Goal: Information Seeking & Learning: Learn about a topic

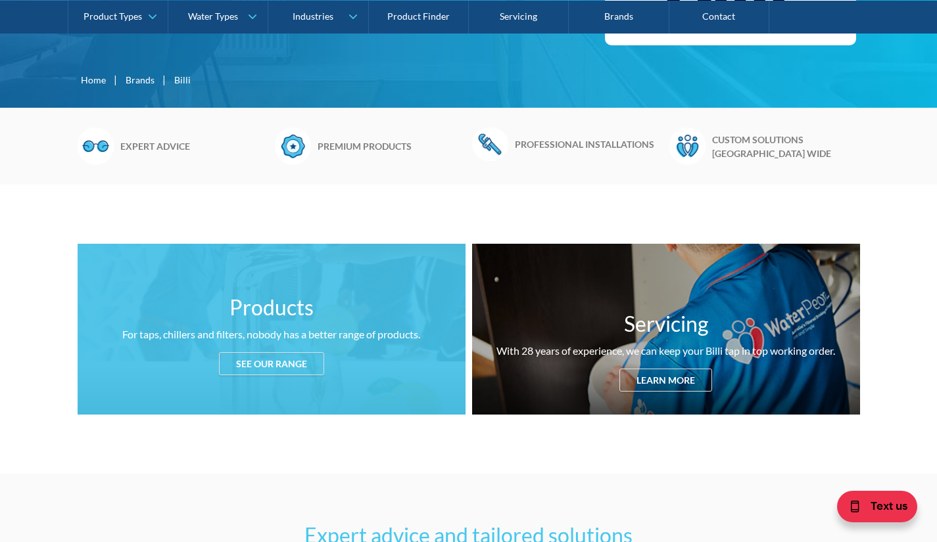
click at [263, 366] on div "See our range" at bounding box center [271, 363] width 105 height 23
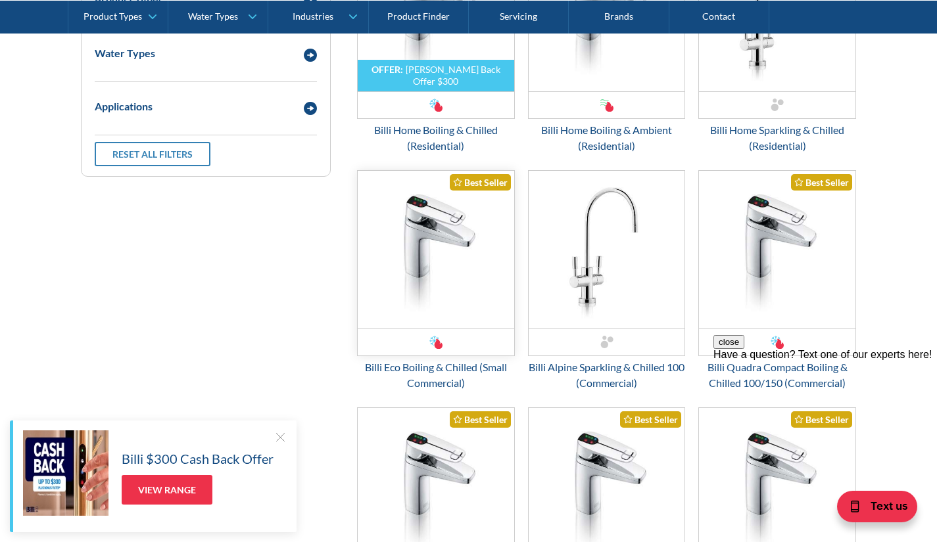
scroll to position [1921, 0]
click at [427, 209] on img "Email Form 3" at bounding box center [436, 249] width 157 height 158
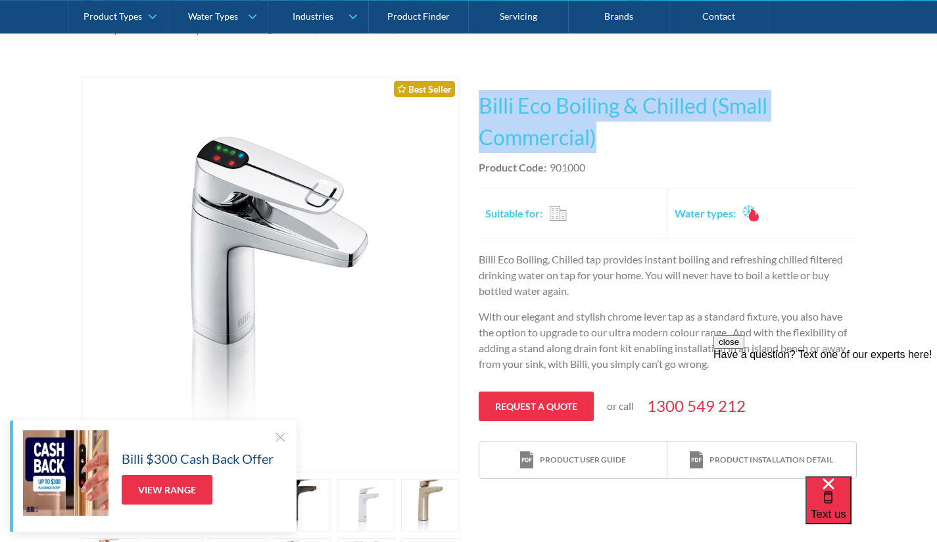
drag, startPoint x: 482, startPoint y: 104, endPoint x: 712, endPoint y: 140, distance: 233.0
click at [712, 140] on h1 "Billi Eco Boiling & Chilled (Small Commercial)" at bounding box center [668, 121] width 378 height 63
copy h1 "Billi Eco Boiling & Chilled (Small Commercial)"
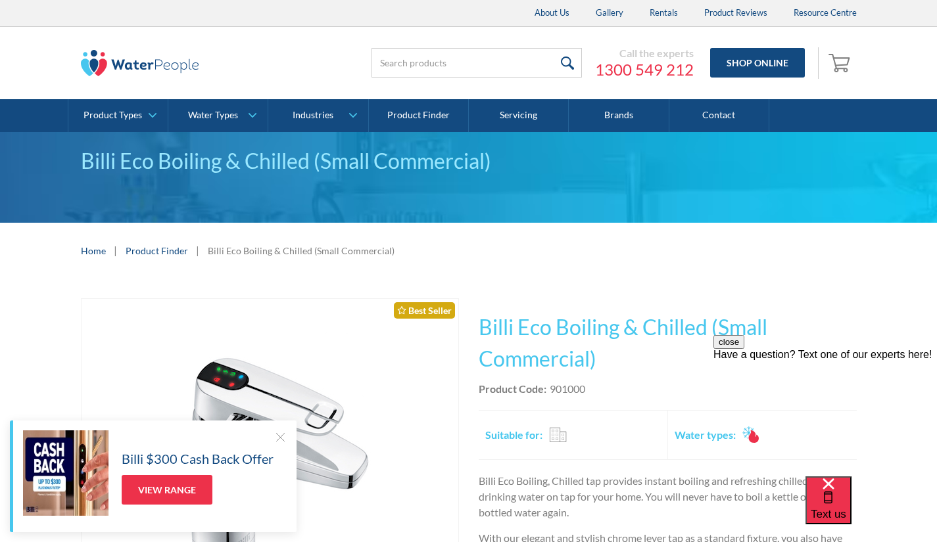
drag, startPoint x: 202, startPoint y: 64, endPoint x: 148, endPoint y: 70, distance: 54.2
click at [148, 70] on div at bounding box center [206, 62] width 250 height 39
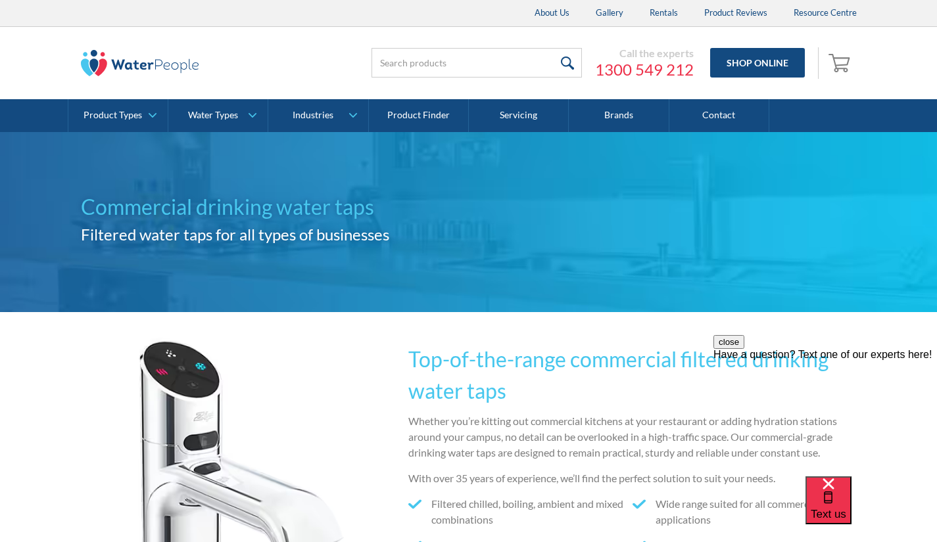
click at [880, 53] on div "Call the experts 1300 549 212 Shop Online 0 Your Cart Subtotal Pay with browser…" at bounding box center [468, 63] width 911 height 72
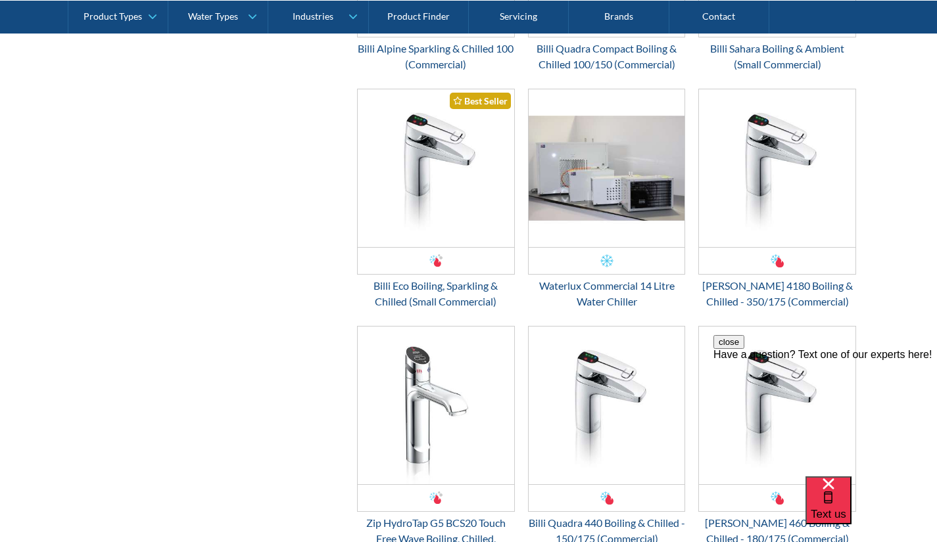
scroll to position [2284, 0]
